Goal: Task Accomplishment & Management: Manage account settings

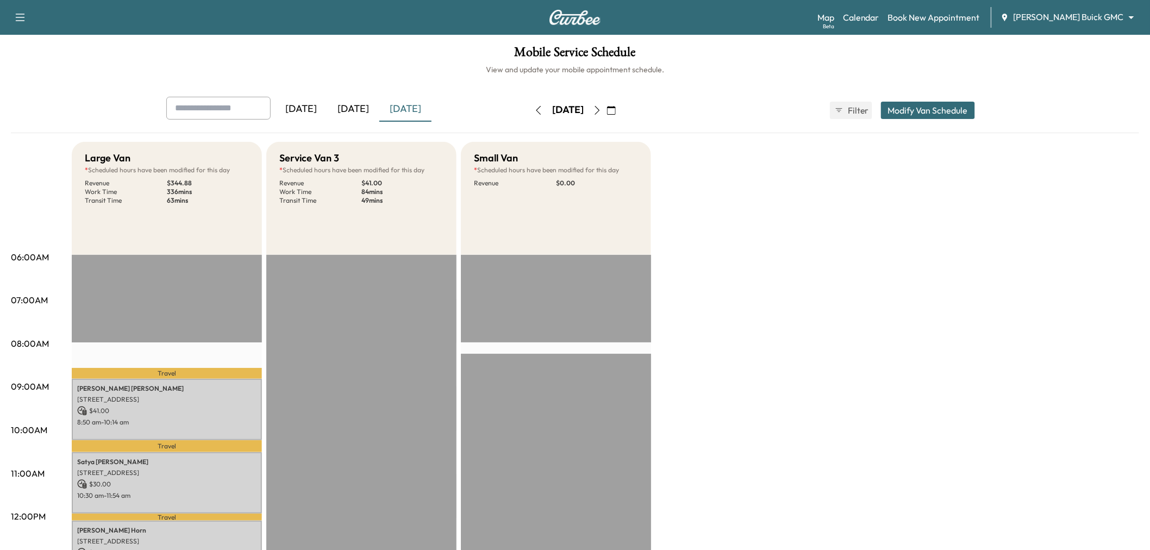
click at [373, 112] on div "[DATE]" at bounding box center [353, 109] width 52 height 25
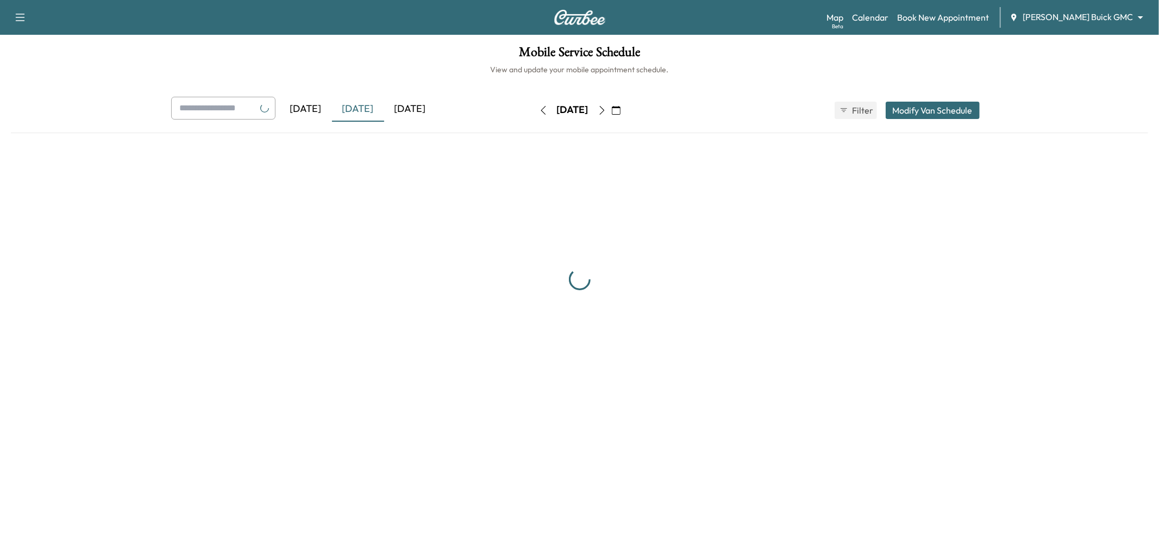
click at [410, 107] on div "[DATE]" at bounding box center [410, 109] width 52 height 25
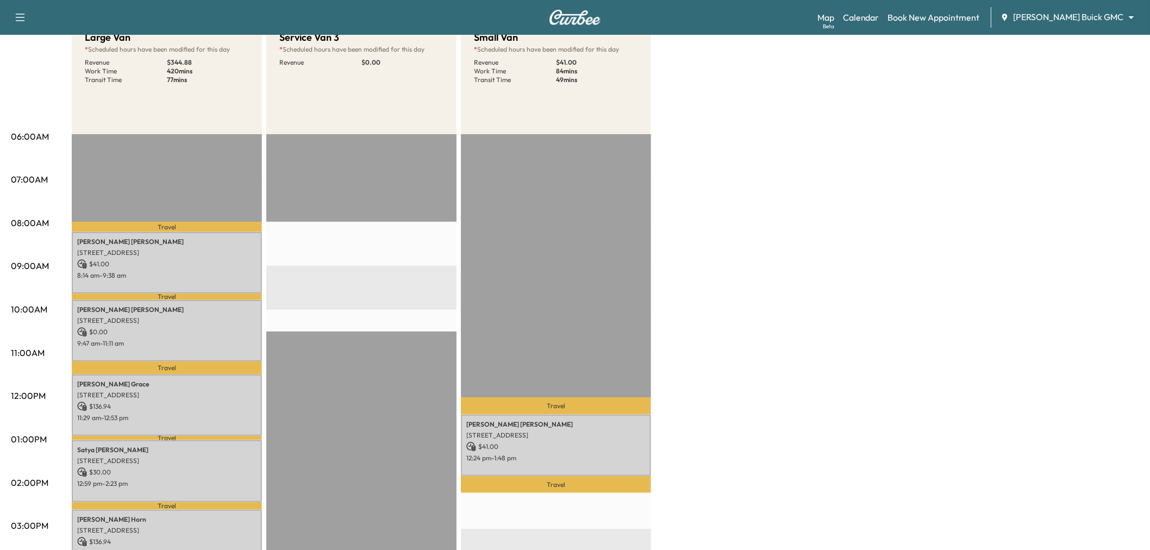
scroll to position [60, 0]
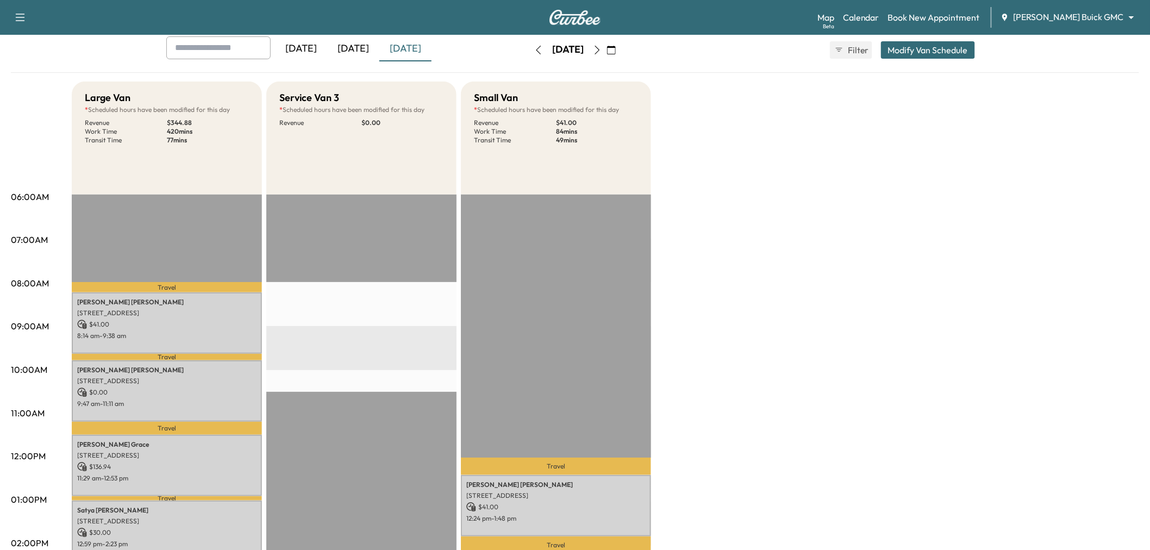
click at [941, 45] on button "Modify Van Schedule" at bounding box center [928, 49] width 94 height 17
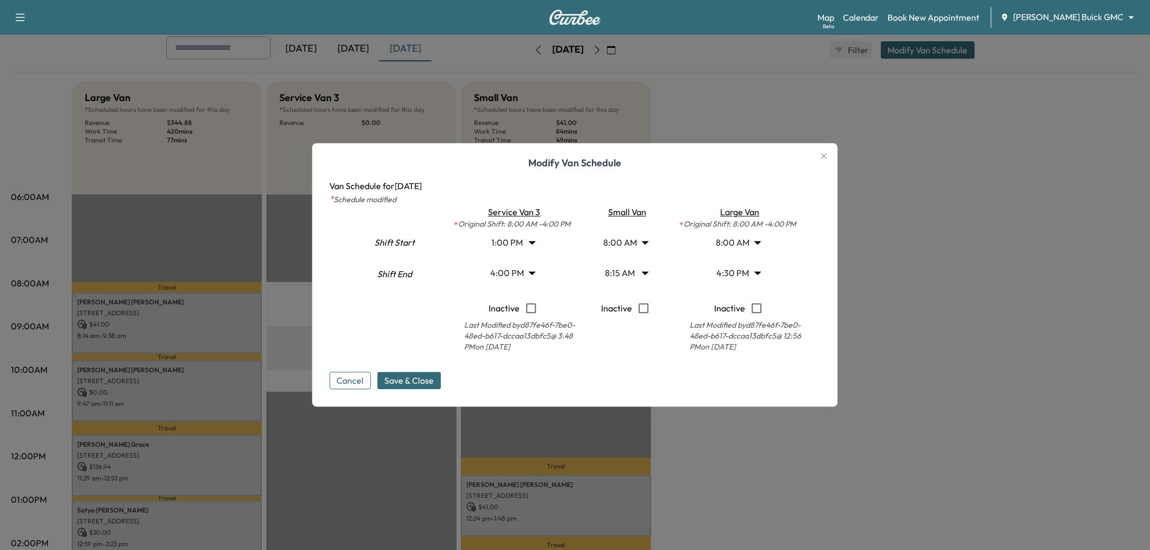
drag, startPoint x: 832, startPoint y: 154, endPoint x: 824, endPoint y: 156, distance: 9.0
click at [831, 155] on icon "button" at bounding box center [824, 156] width 13 height 13
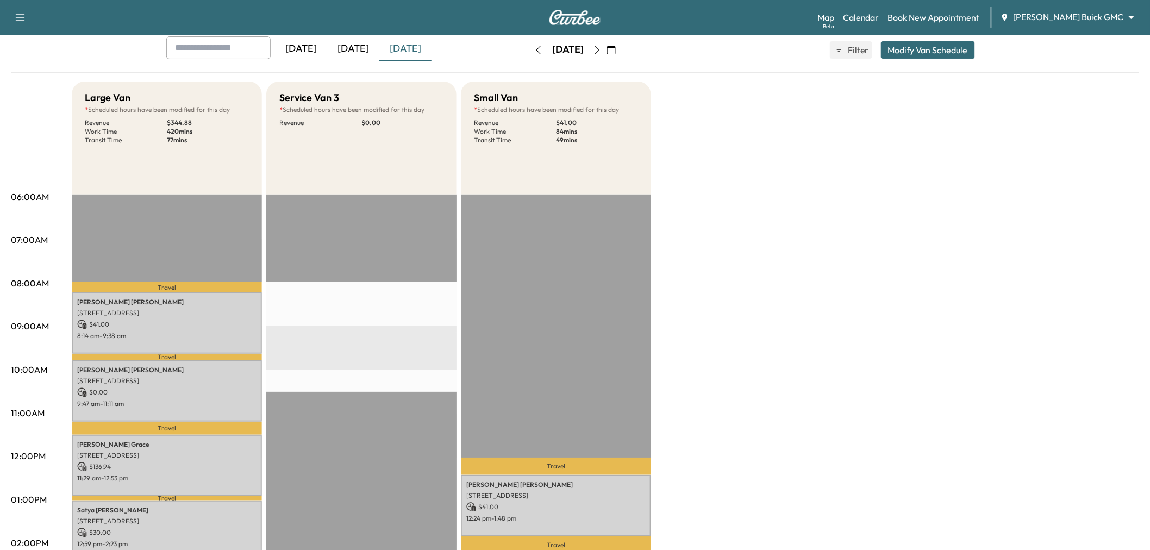
click at [529, 49] on button "button" at bounding box center [538, 49] width 18 height 17
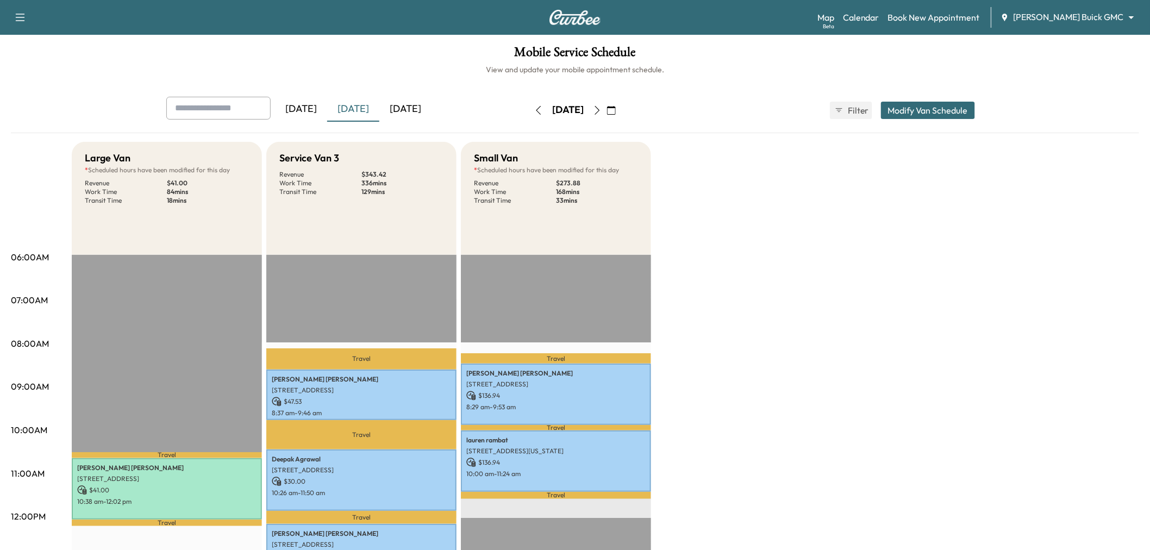
click at [602, 109] on icon "button" at bounding box center [597, 110] width 9 height 9
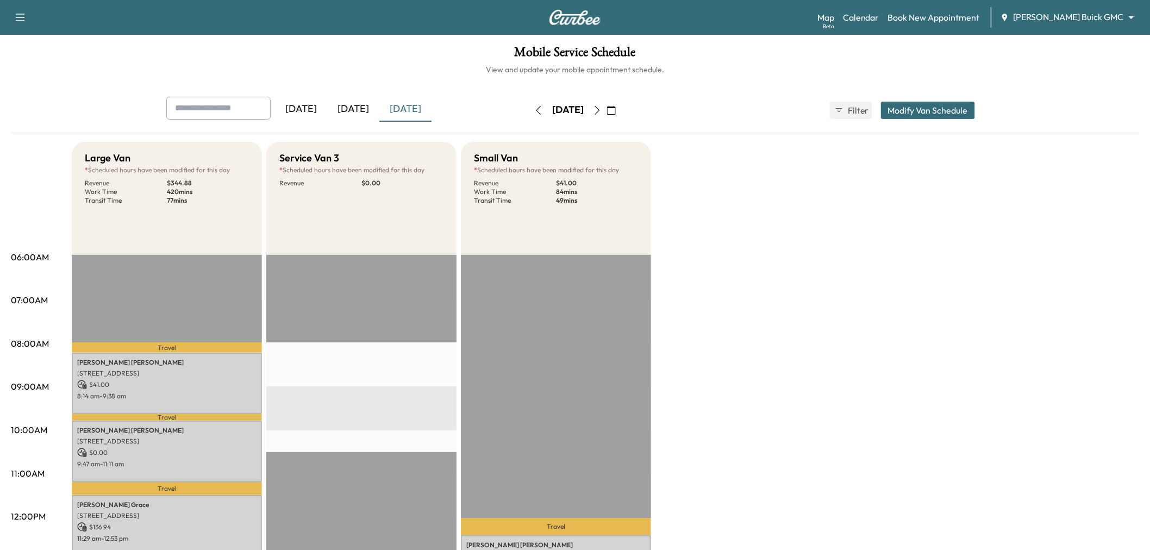
drag, startPoint x: 935, startPoint y: 112, endPoint x: 909, endPoint y: 116, distance: 25.7
click at [932, 113] on button "Modify Van Schedule" at bounding box center [928, 110] width 94 height 17
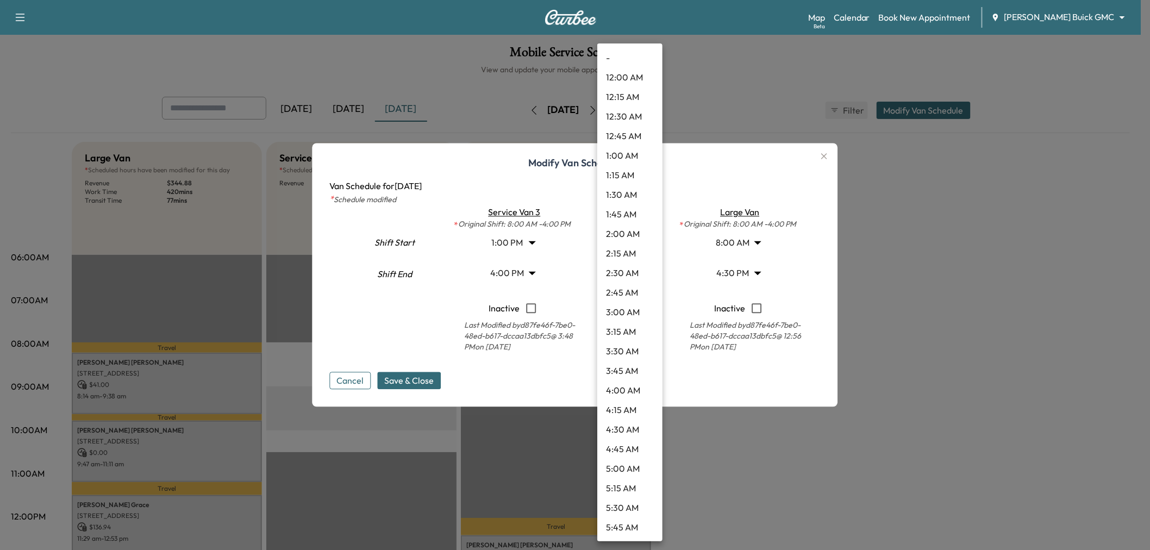
click at [628, 268] on body "Support Log Out Map Beta Calendar Book New Appointment Ewing Buick GMC ********…" at bounding box center [575, 275] width 1150 height 550
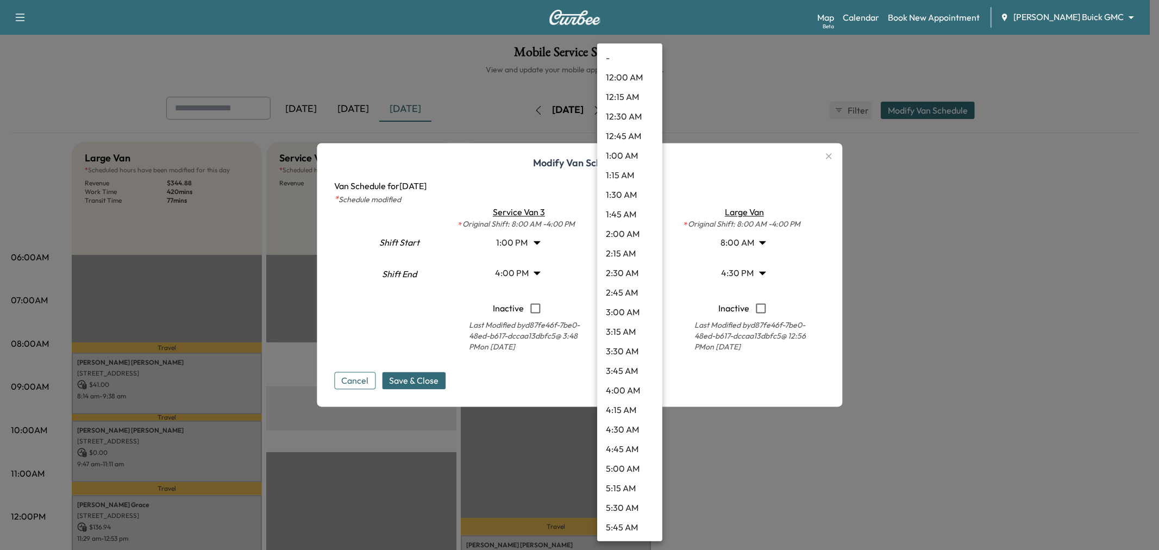
scroll to position [430, 0]
click at [633, 500] on li "11:00 AM" at bounding box center [629, 508] width 65 height 20
type input "**"
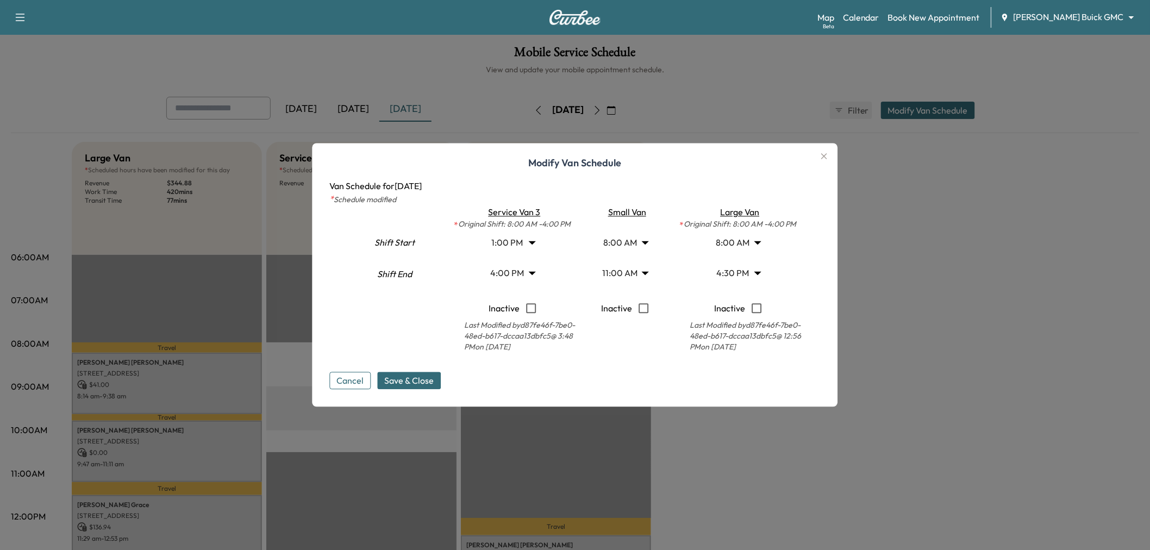
click at [737, 245] on body "Support Log Out Map Beta Calendar Book New Appointment Ewing Buick GMC ********…" at bounding box center [575, 275] width 1150 height 550
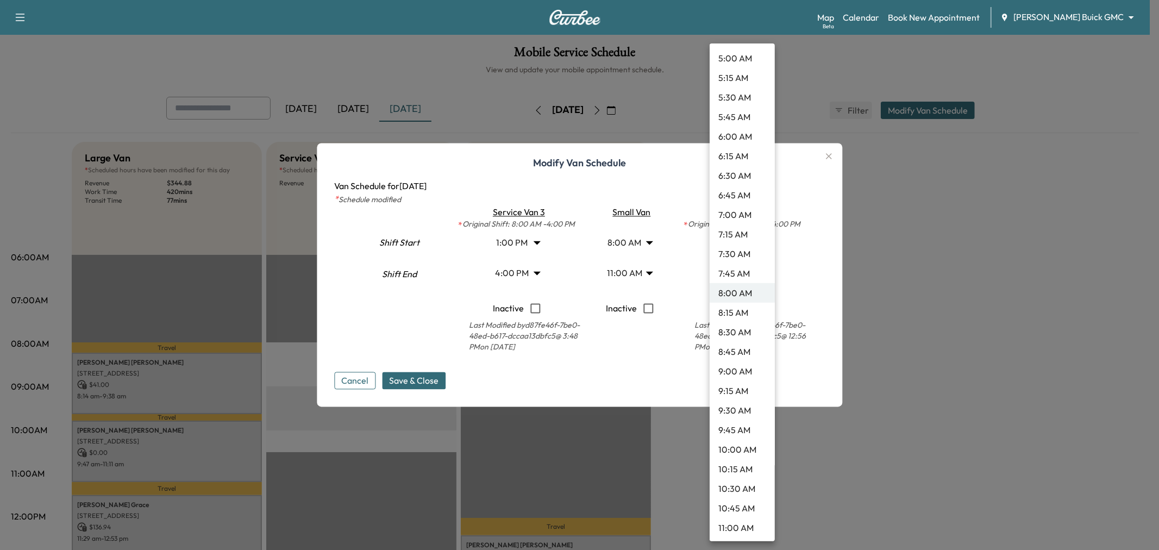
scroll to position [471, 0]
click at [741, 469] on li "11:00 AM" at bounding box center [742, 468] width 65 height 20
type input "**"
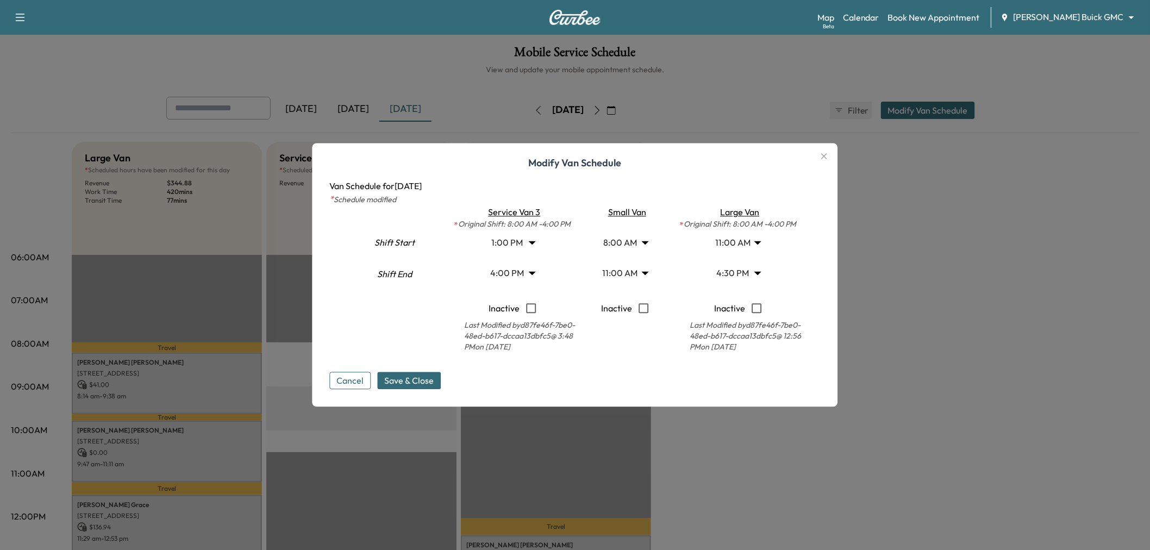
click at [742, 278] on body "Support Log Out Map Beta Calendar Book New Appointment Ewing Buick GMC ********…" at bounding box center [575, 275] width 1150 height 550
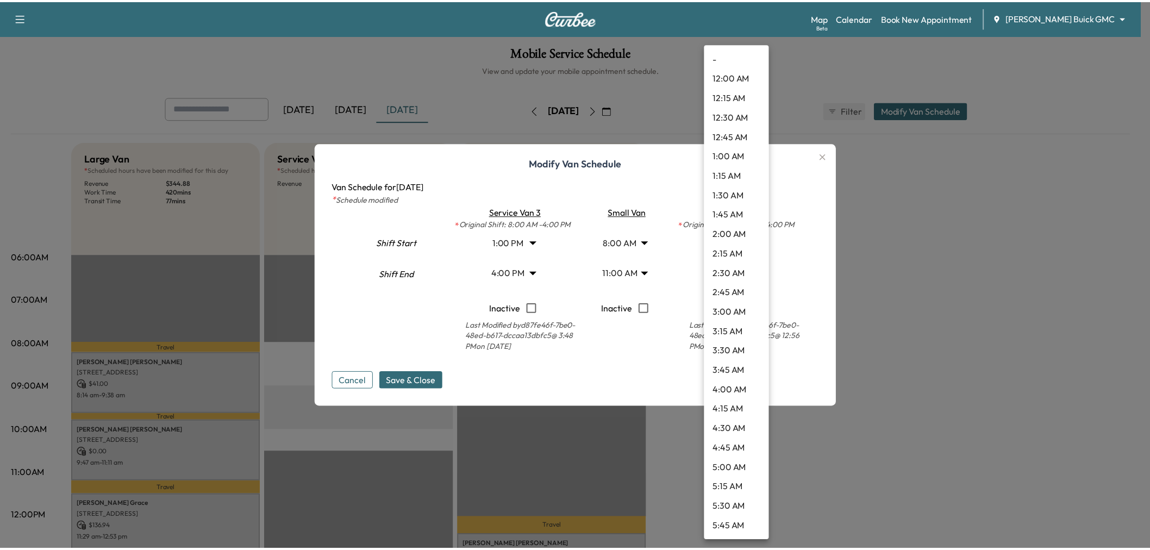
scroll to position [1075, 0]
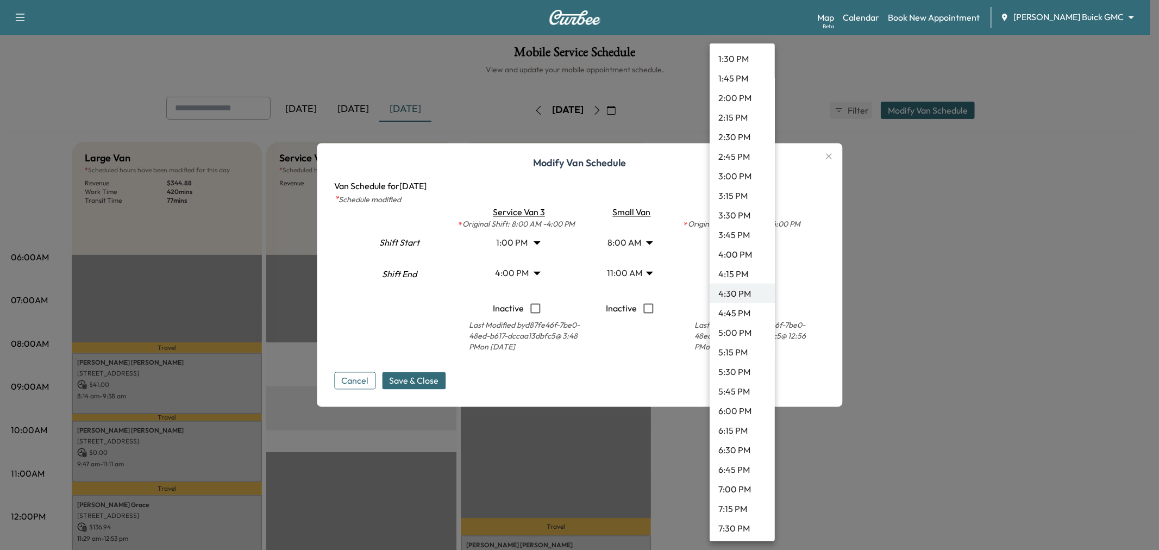
click at [734, 253] on li "4:00 PM" at bounding box center [742, 255] width 65 height 20
type input "**"
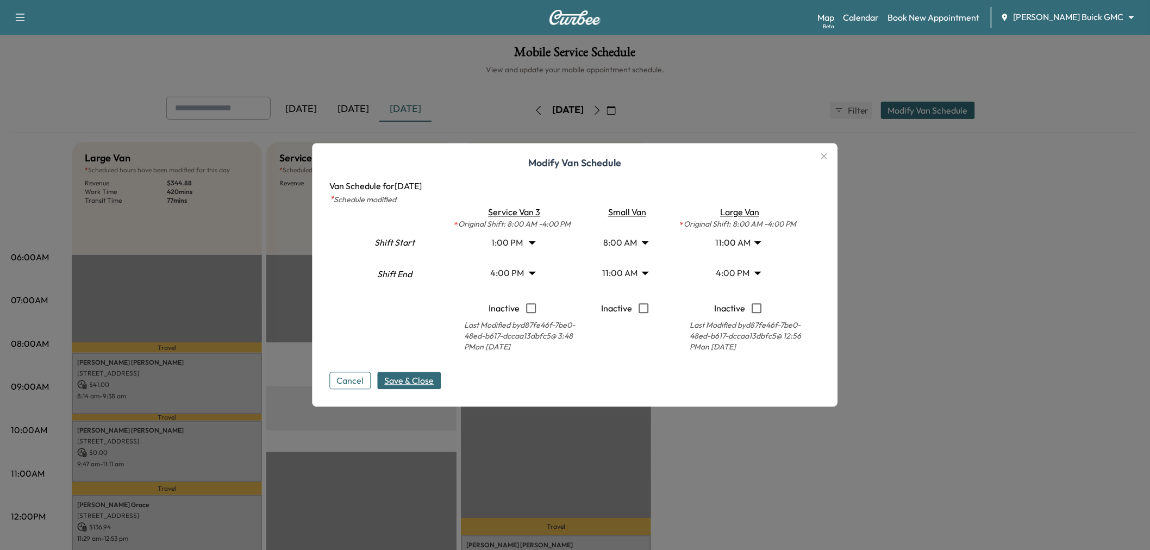
click at [415, 382] on span "Save & Close" at bounding box center [409, 380] width 49 height 13
click at [829, 160] on icon "button" at bounding box center [824, 156] width 13 height 13
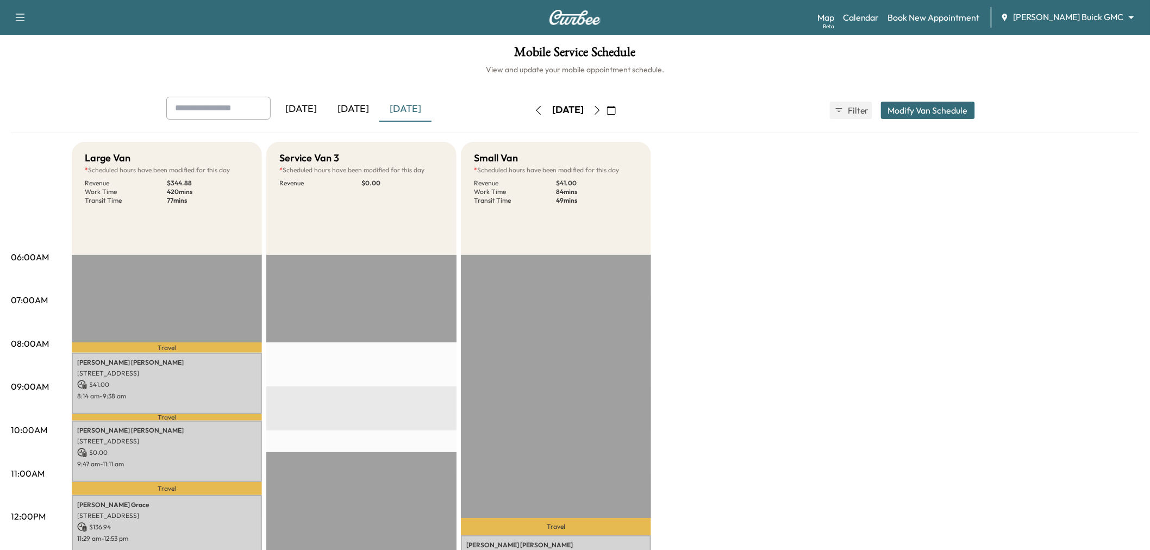
click at [23, 14] on icon "button" at bounding box center [20, 18] width 9 height 8
click at [42, 68] on button "Log Out" at bounding box center [38, 61] width 41 height 17
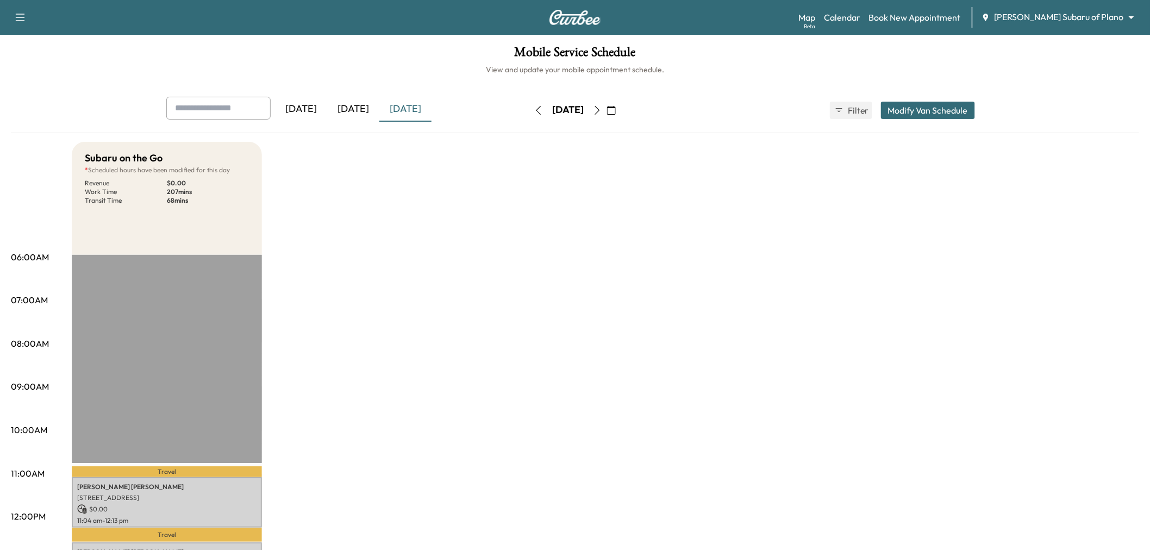
click at [357, 107] on div "[DATE]" at bounding box center [353, 109] width 52 height 25
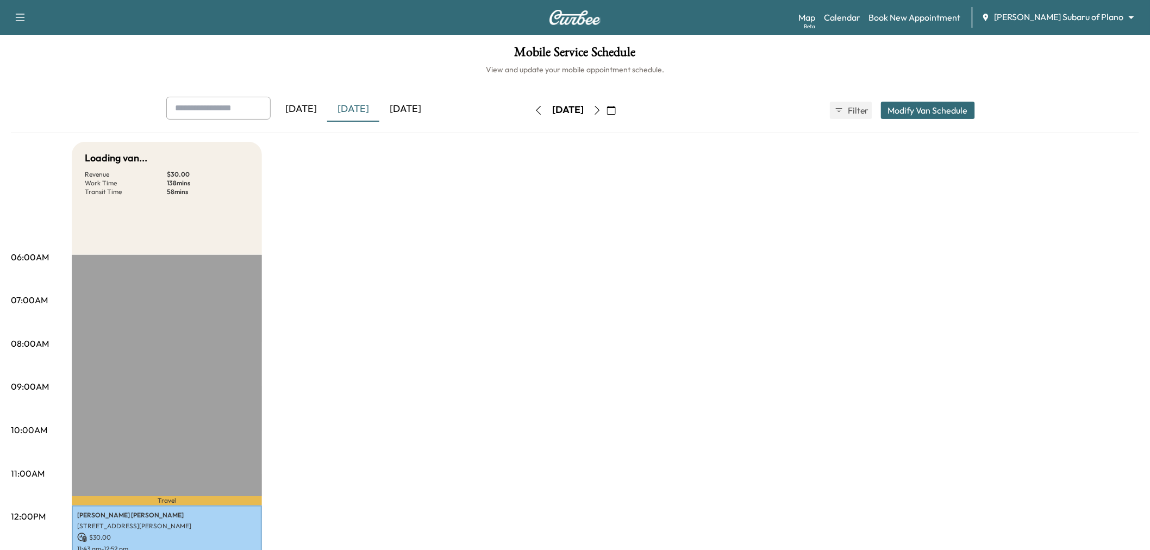
click at [405, 109] on div "[DATE]" at bounding box center [405, 109] width 52 height 25
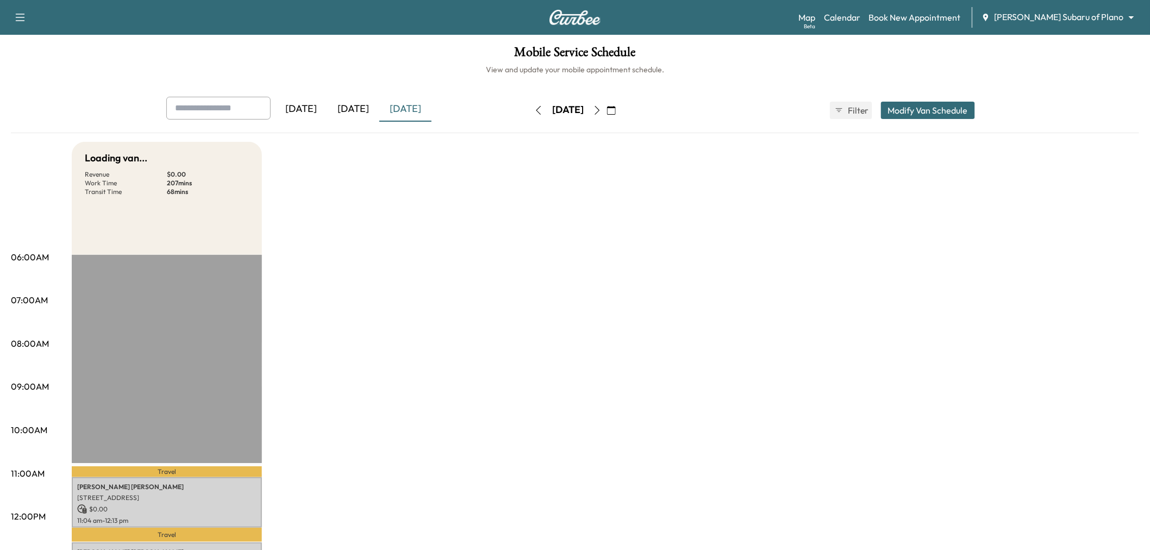
scroll to position [241, 0]
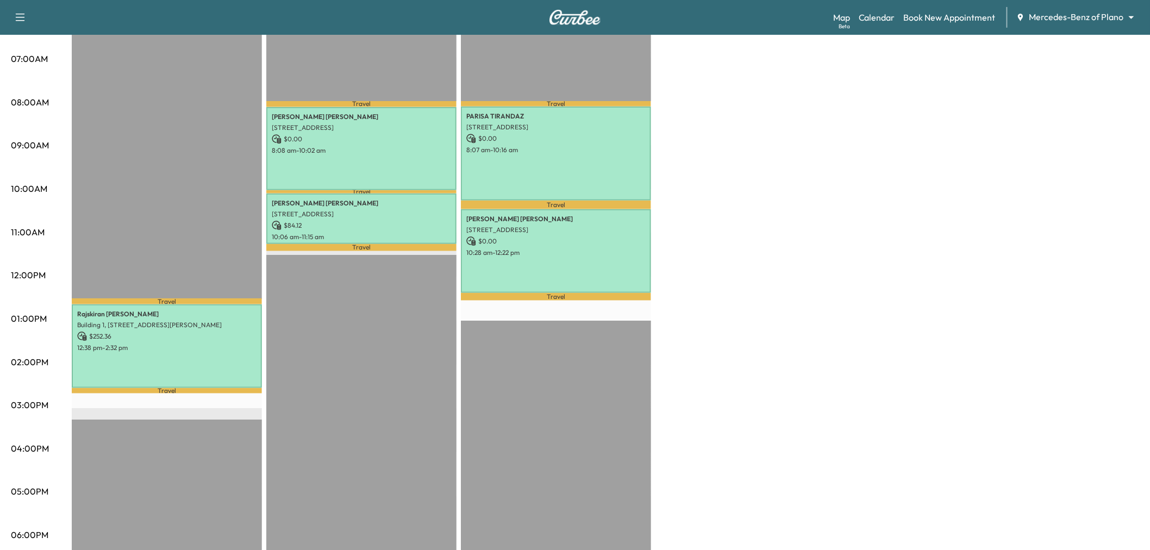
scroll to position [181, 0]
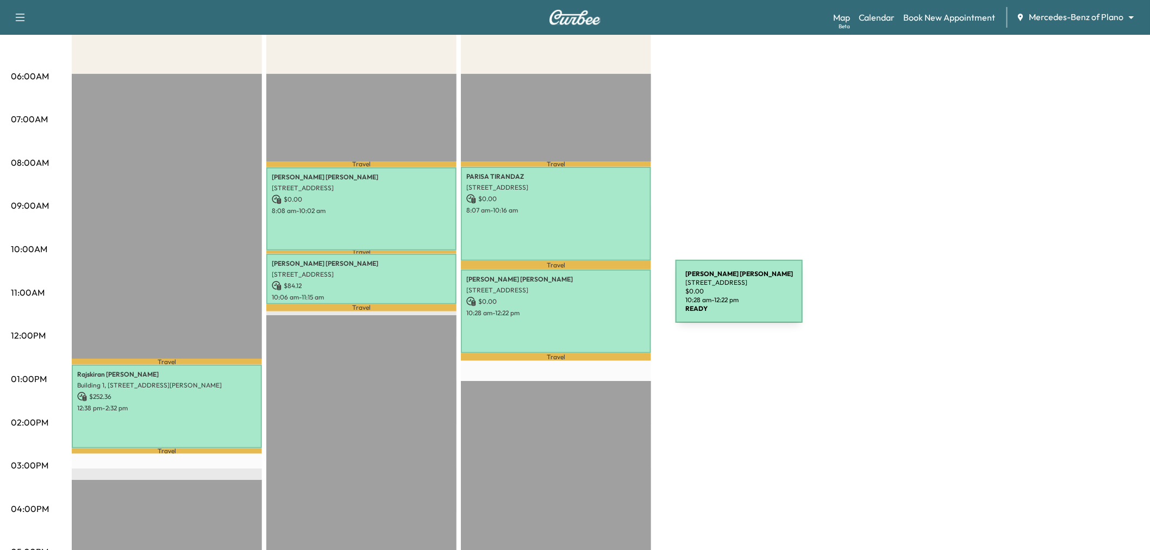
click at [594, 298] on p "$ 0.00" at bounding box center [555, 302] width 179 height 10
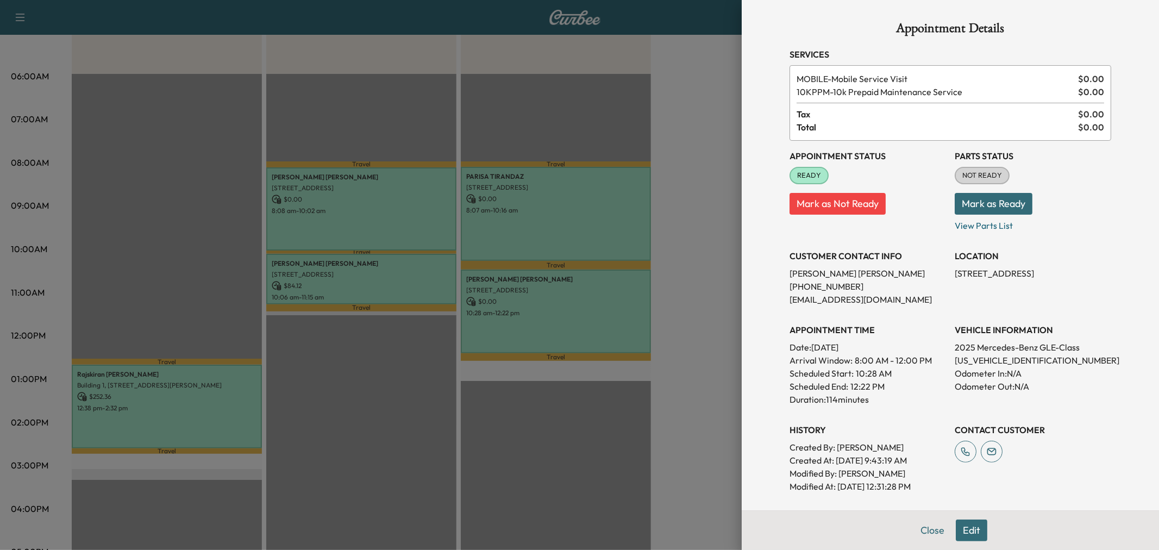
drag, startPoint x: 594, startPoint y: 298, endPoint x: 594, endPoint y: 240, distance: 57.6
click at [593, 297] on div at bounding box center [579, 275] width 1159 height 550
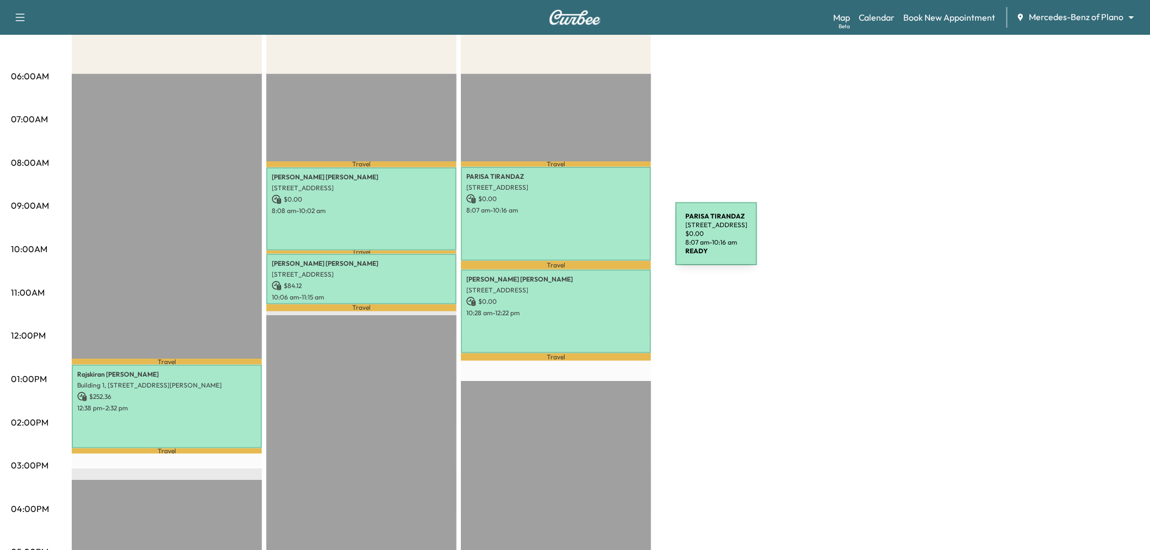
click at [594, 217] on div "PARISA TIRANDAZ 2510 BEACON CREST DR., PLANO, TX 75093, United States of Americ…" at bounding box center [556, 214] width 190 height 95
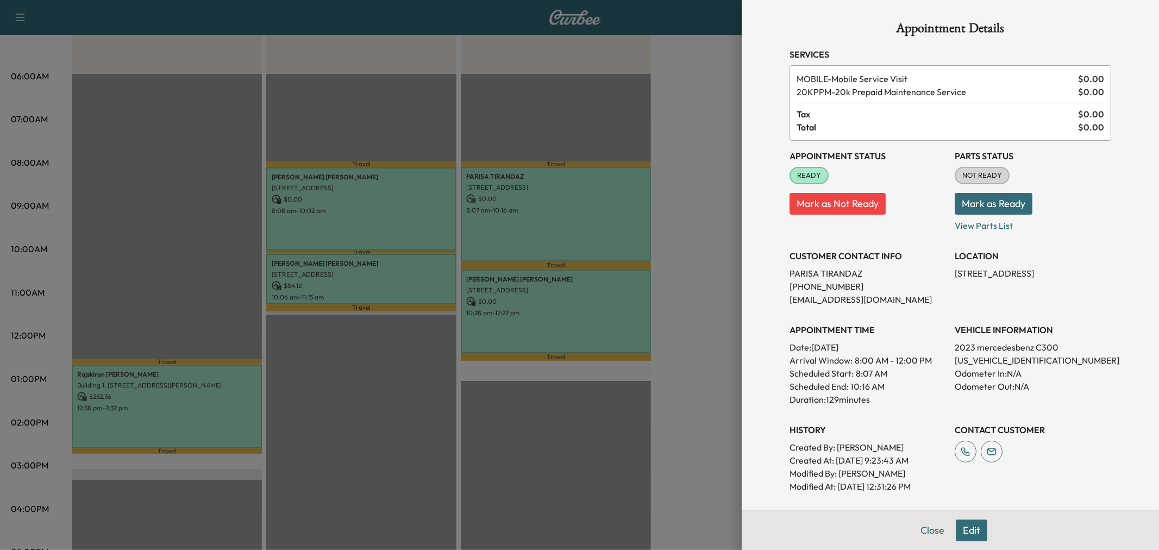
click at [594, 217] on div at bounding box center [579, 275] width 1159 height 550
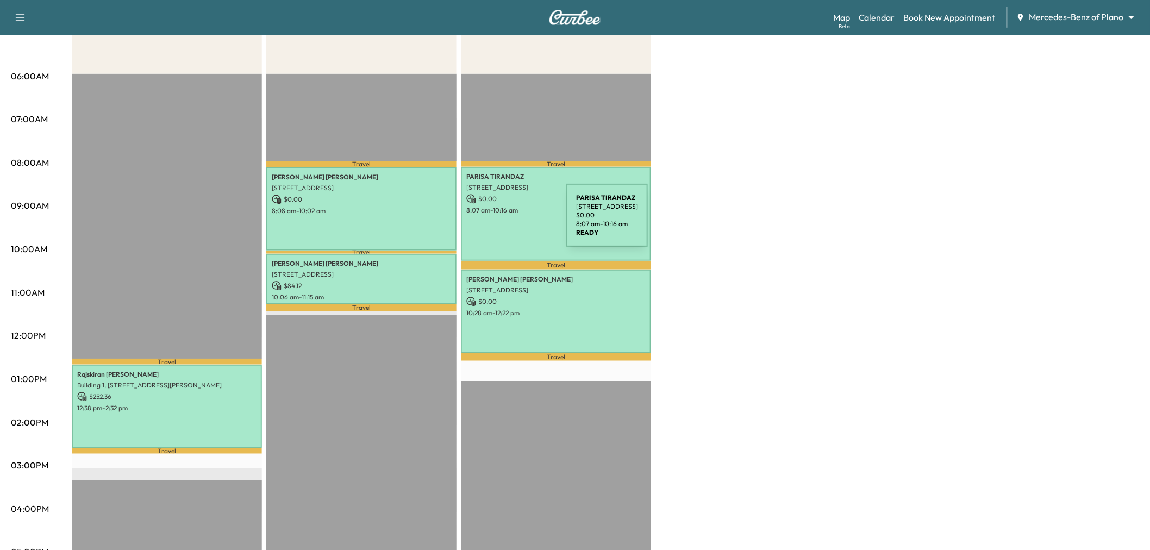
click at [416, 218] on div "Elise Griffin-Brown 1415 Legacy Dr, Frisco, TX 75034, USA $ 0.00 8:08 am - 10:0…" at bounding box center [361, 208] width 190 height 83
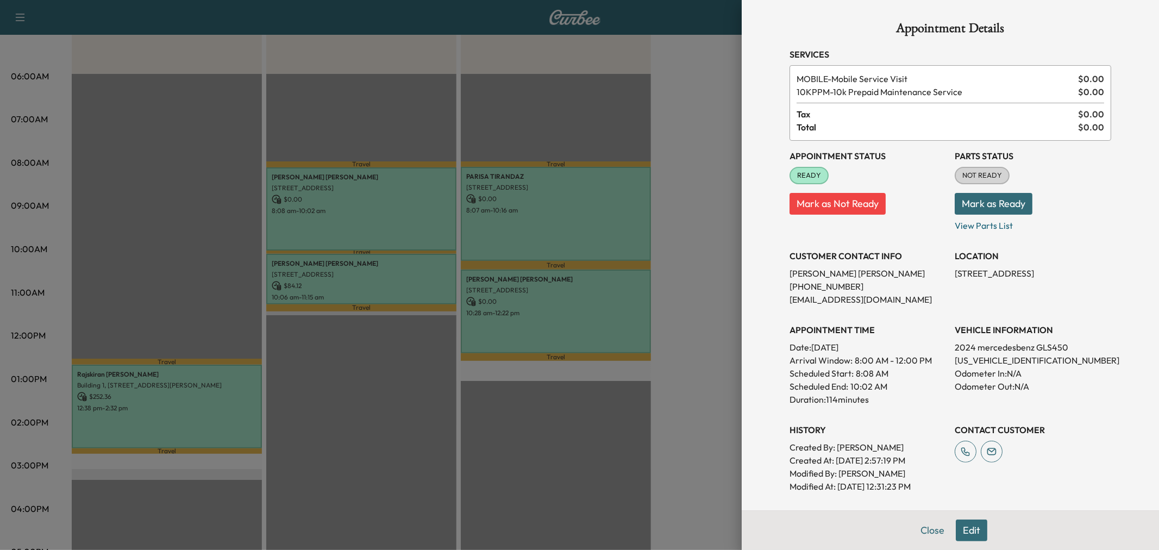
click at [416, 218] on div at bounding box center [579, 275] width 1159 height 550
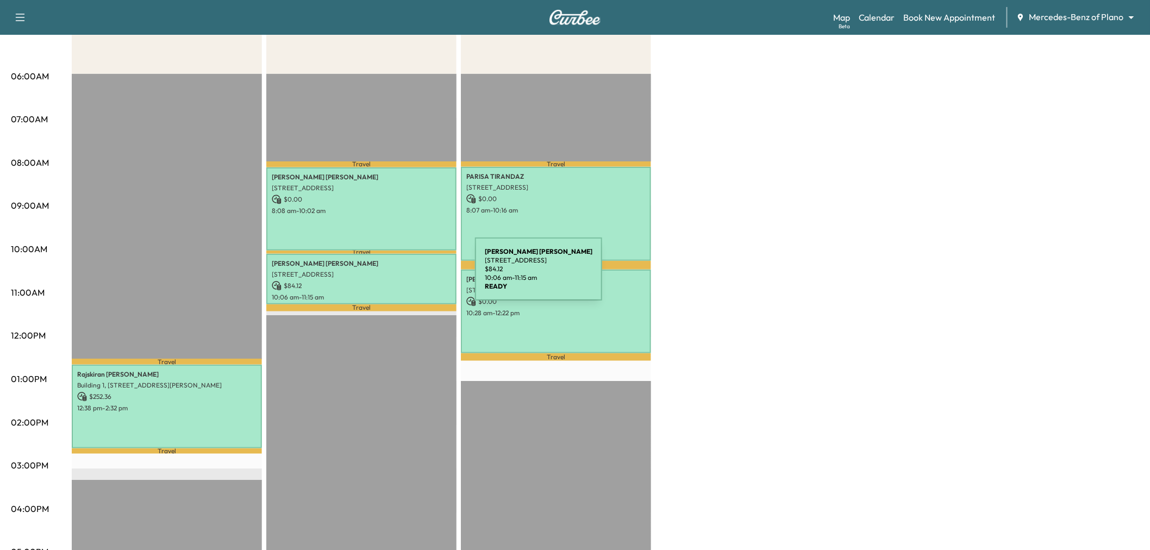
click at [393, 275] on div "Janice Fitzpatrick 2834 MONTREAUX DR, FRISCO, TX 75034, USA $ 84.12 10:06 am - …" at bounding box center [361, 279] width 190 height 51
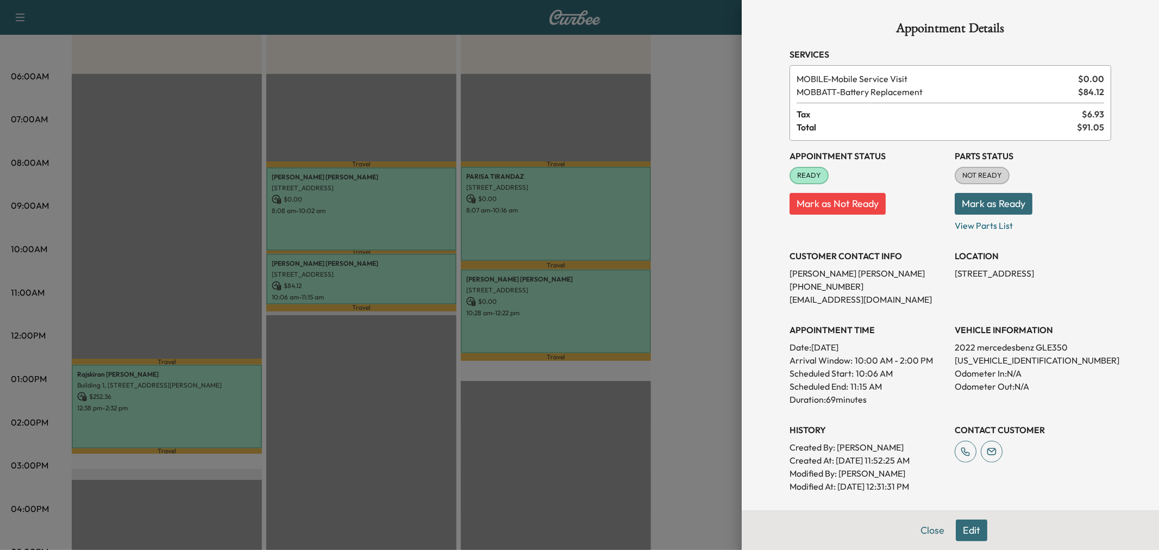
click at [393, 278] on div at bounding box center [579, 275] width 1159 height 550
